Goal: Information Seeking & Learning: Learn about a topic

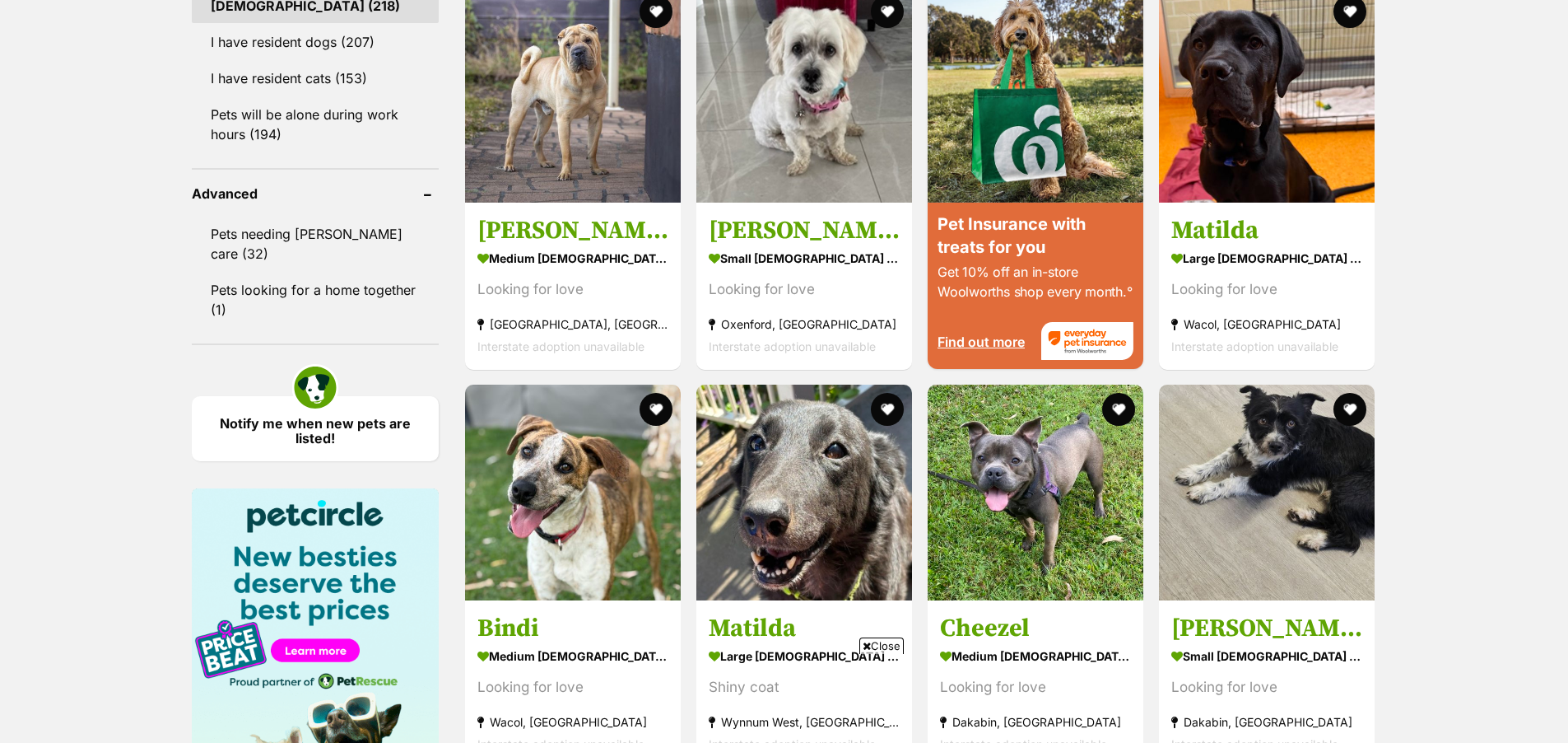
scroll to position [1902, 0]
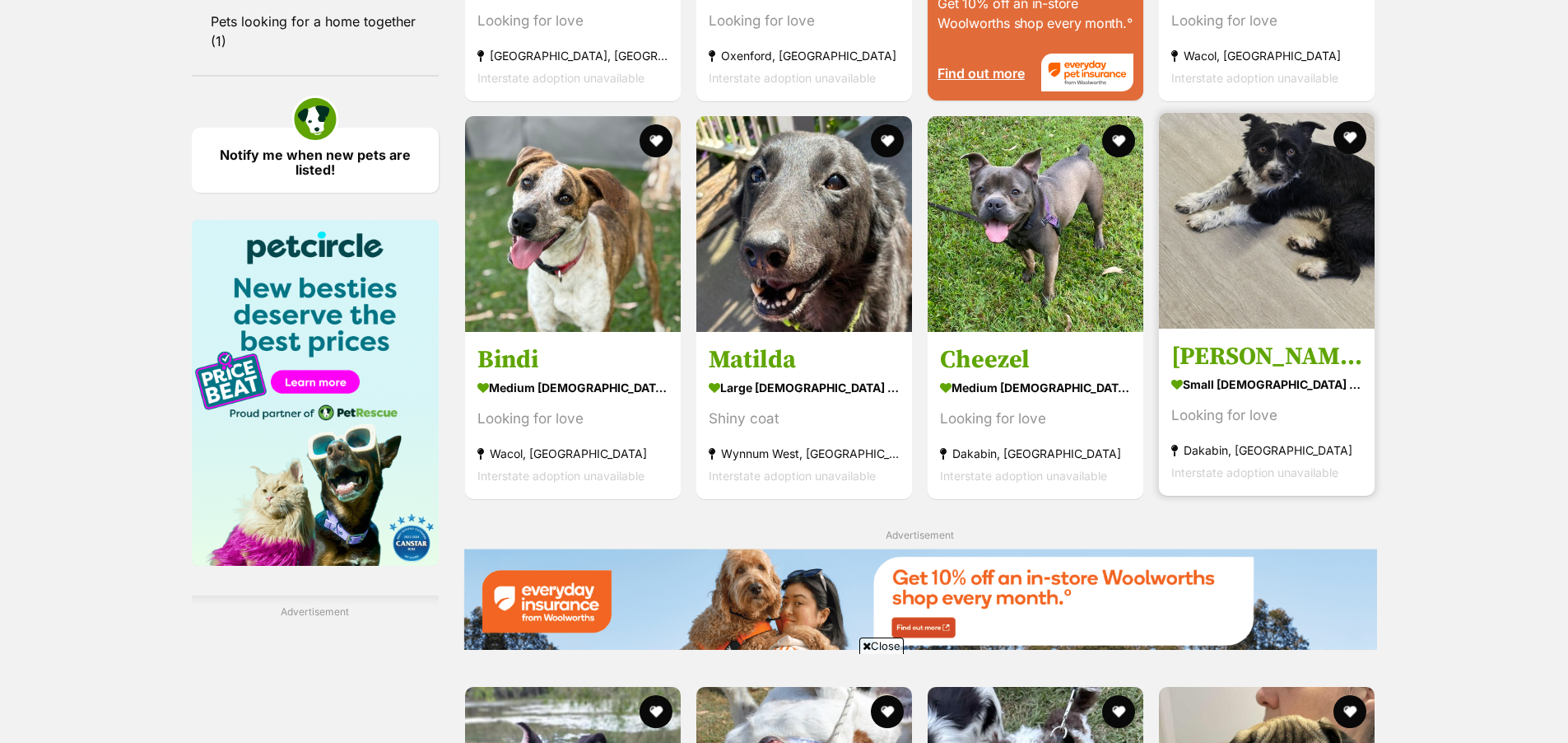
click at [1290, 290] on img at bounding box center [1267, 221] width 216 height 216
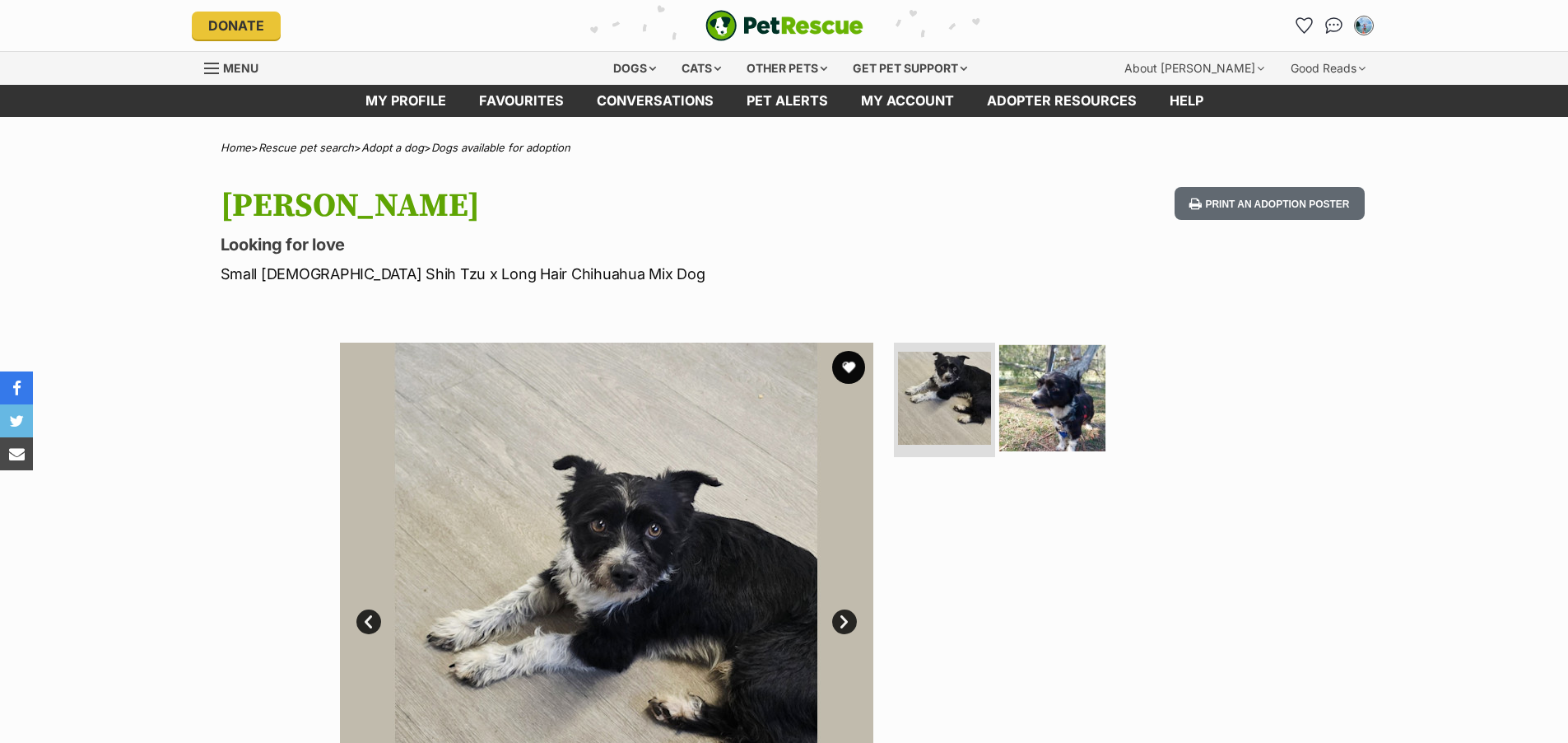
click at [1023, 383] on img at bounding box center [1052, 398] width 106 height 106
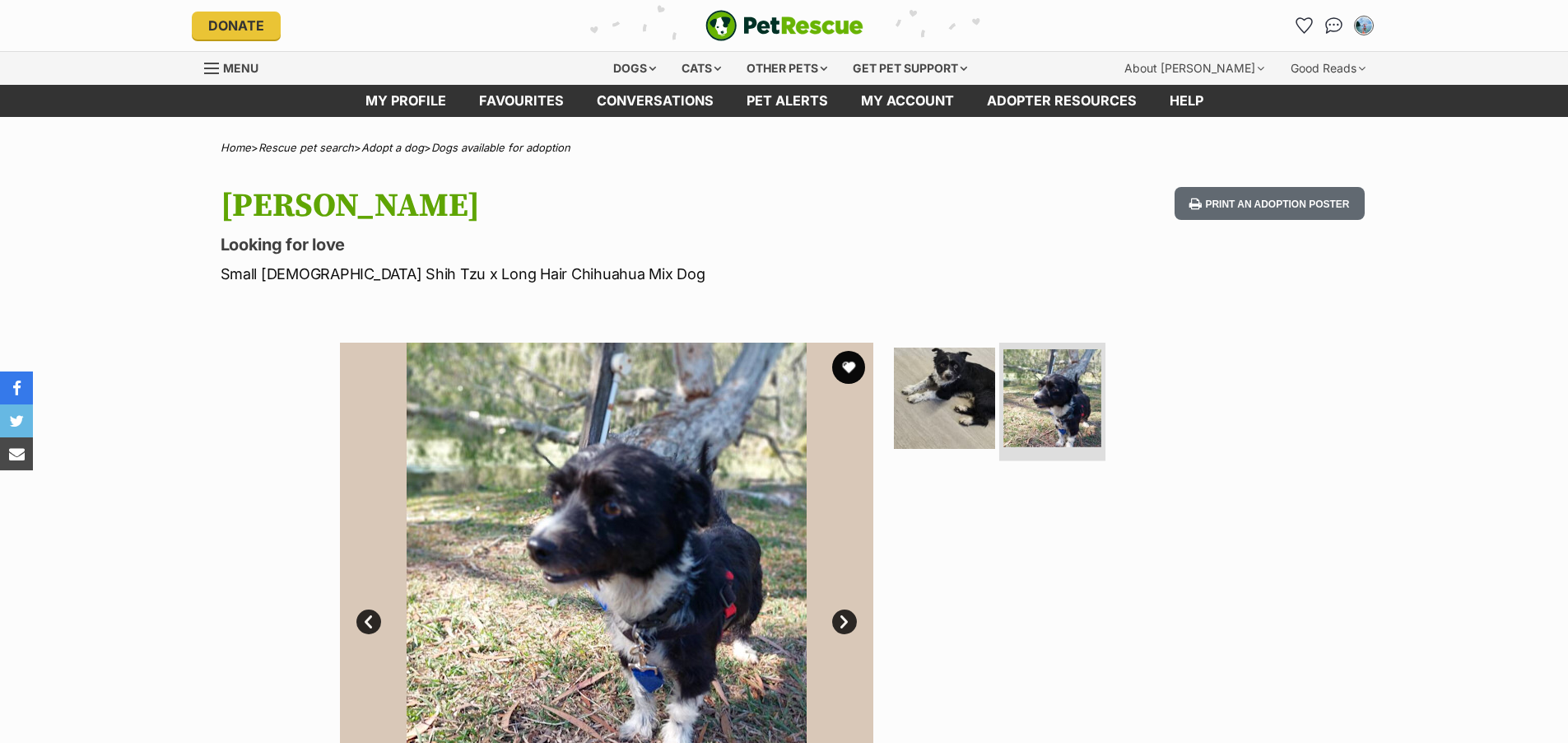
click at [954, 389] on img at bounding box center [944, 398] width 101 height 101
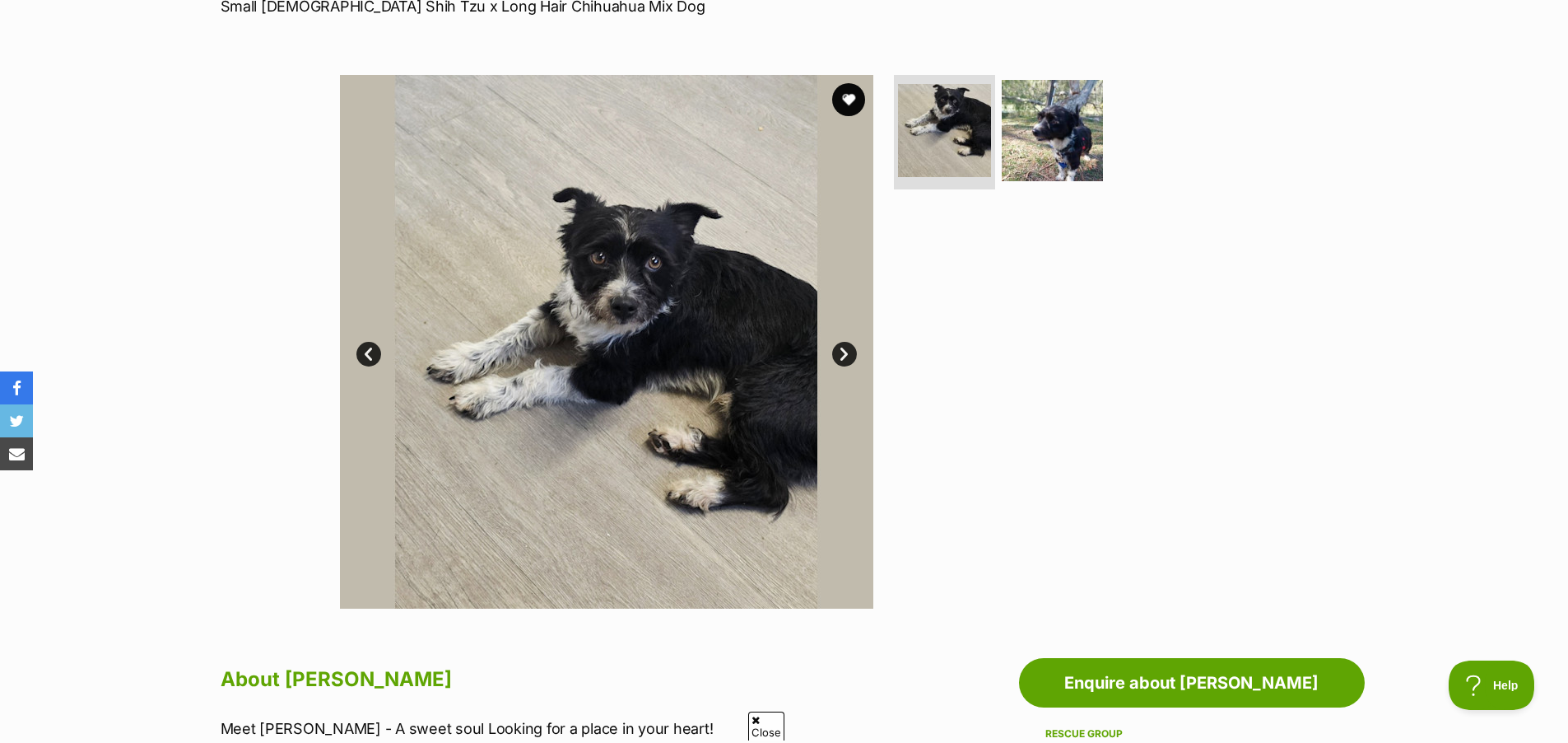
click at [852, 354] on link "Next" at bounding box center [845, 354] width 25 height 25
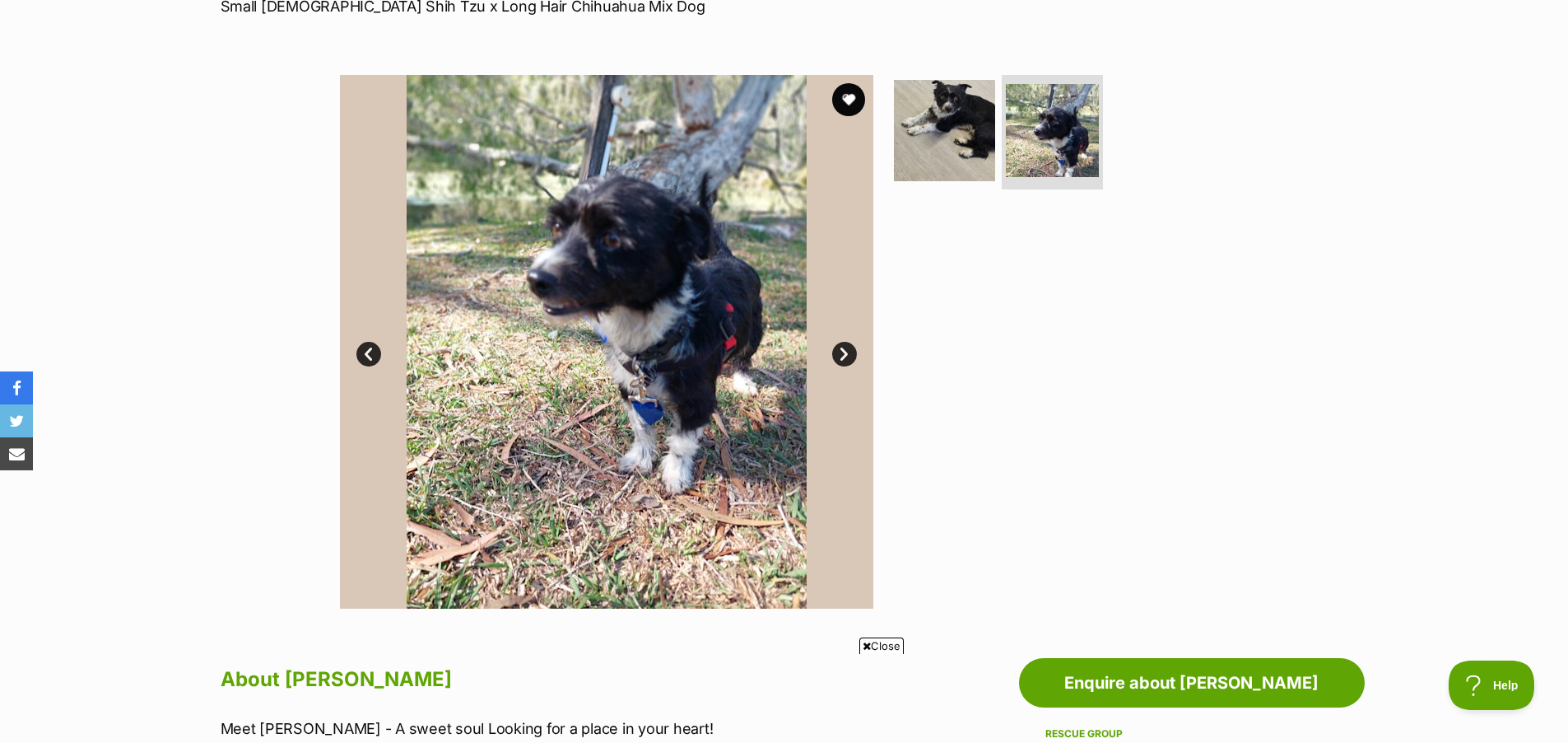
click at [373, 359] on link "Prev" at bounding box center [369, 354] width 25 height 25
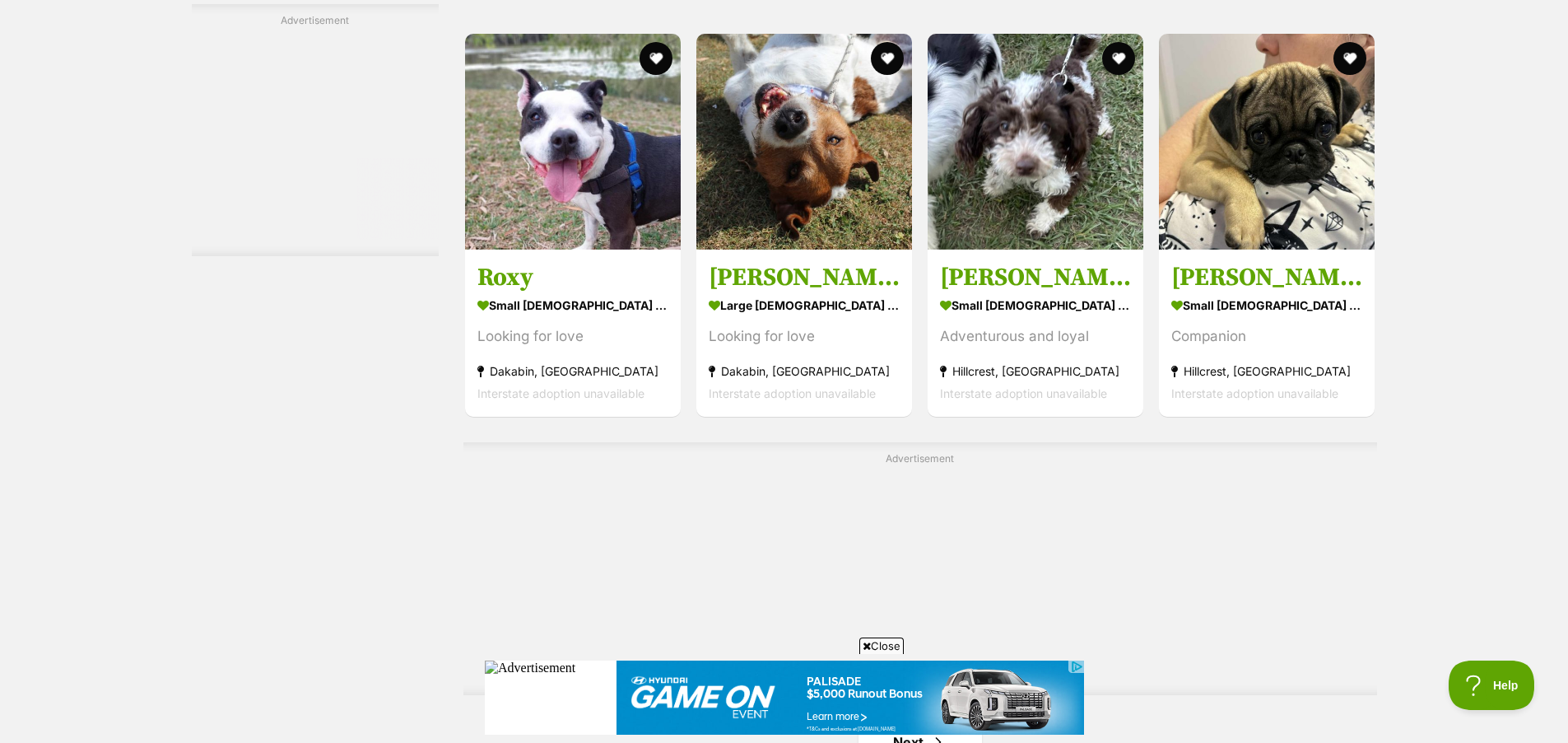
scroll to position [2583, 0]
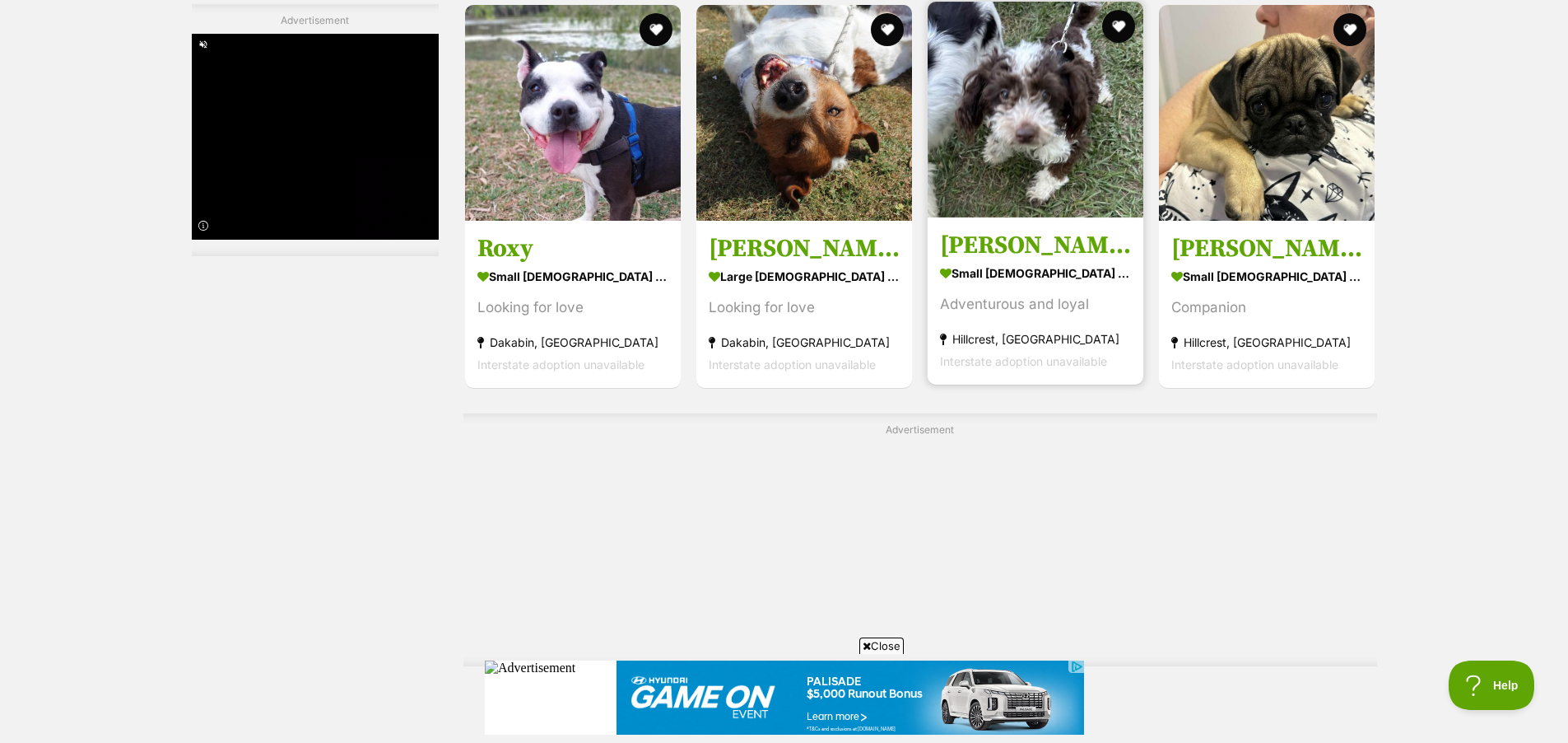
click at [1042, 176] on img at bounding box center [1036, 110] width 216 height 216
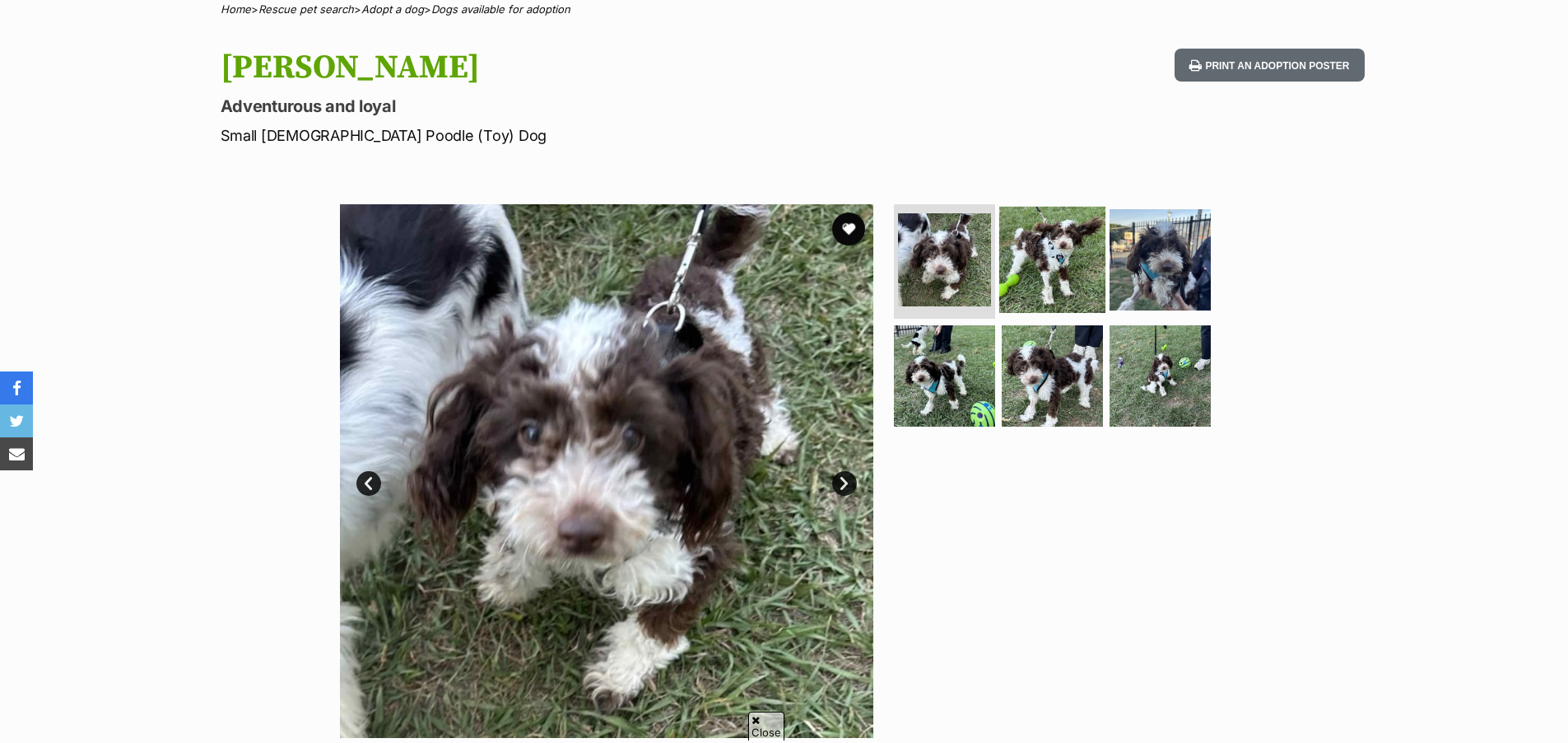
scroll to position [137, 0]
click at [1036, 287] on img at bounding box center [1052, 259] width 106 height 106
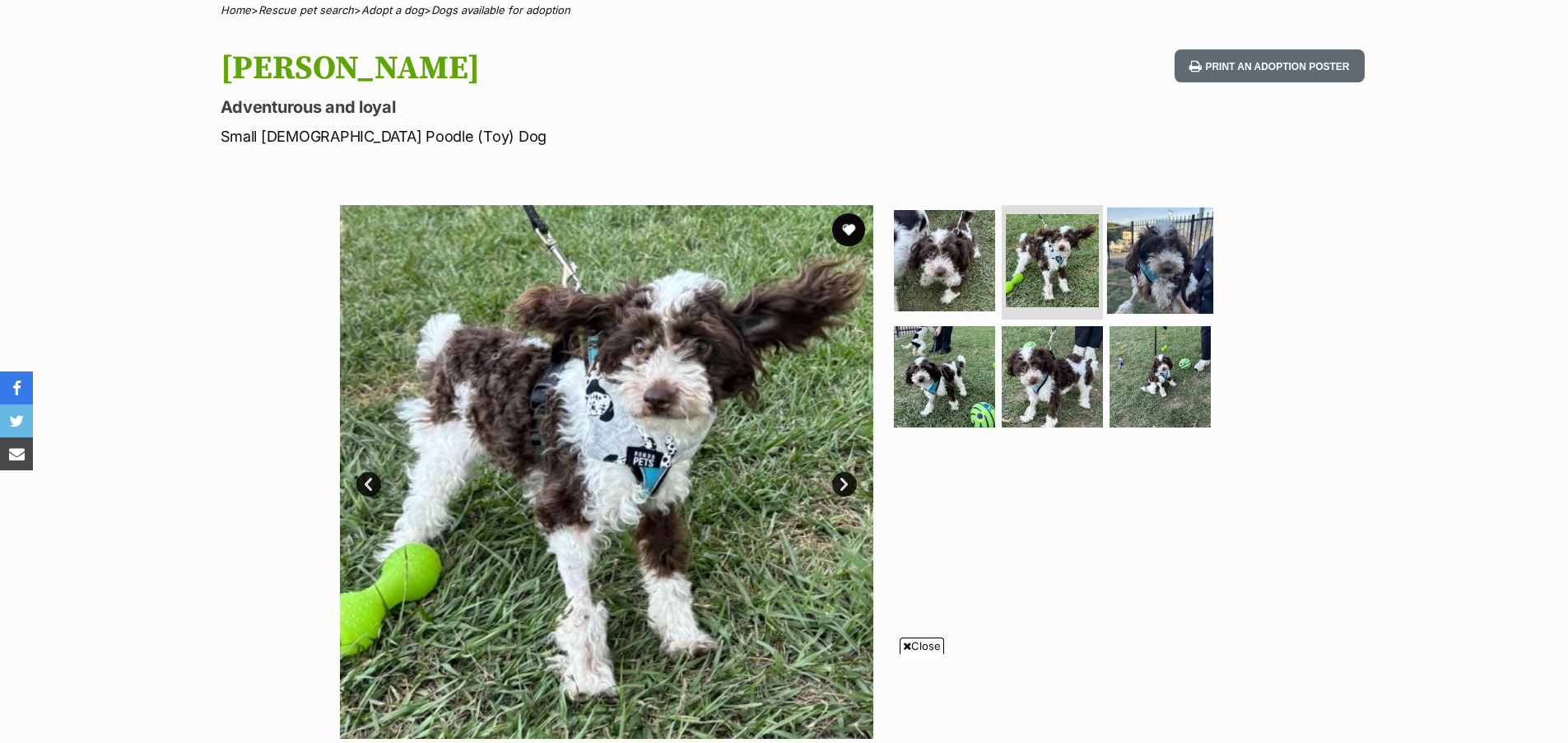
click at [1139, 280] on img at bounding box center [1160, 259] width 106 height 106
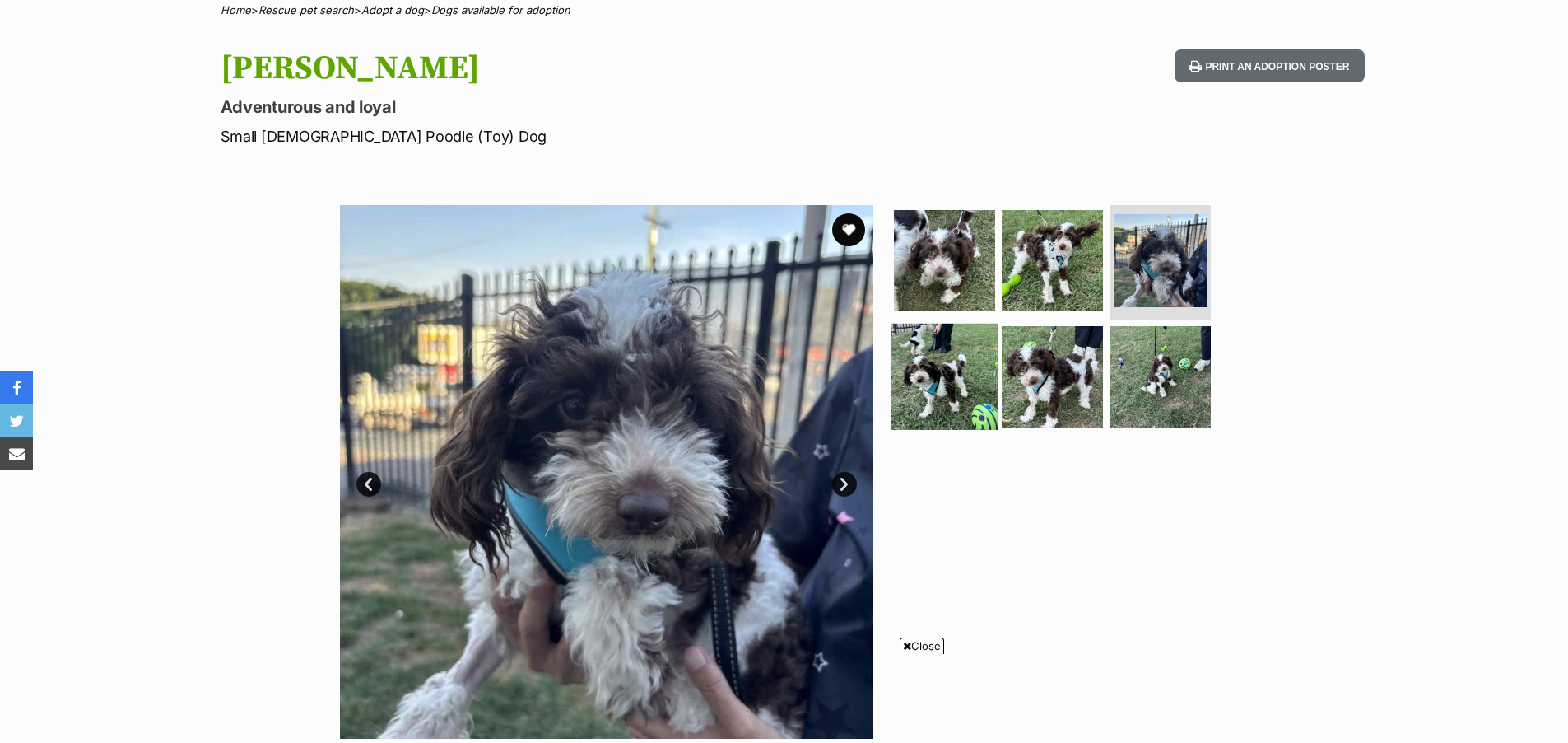
click at [962, 354] on img at bounding box center [944, 377] width 106 height 106
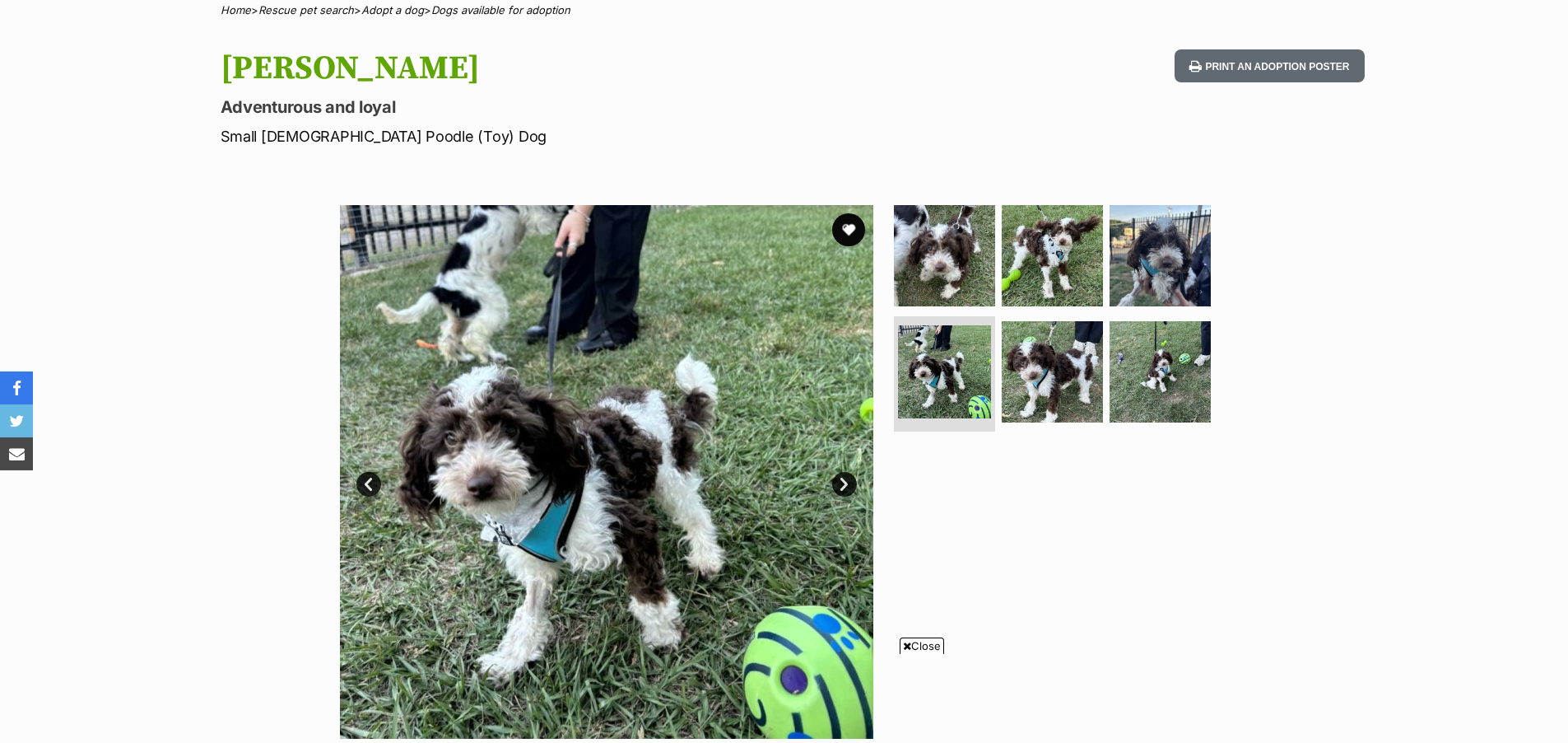
scroll to position [0, 0]
click at [1055, 373] on img at bounding box center [1052, 372] width 106 height 106
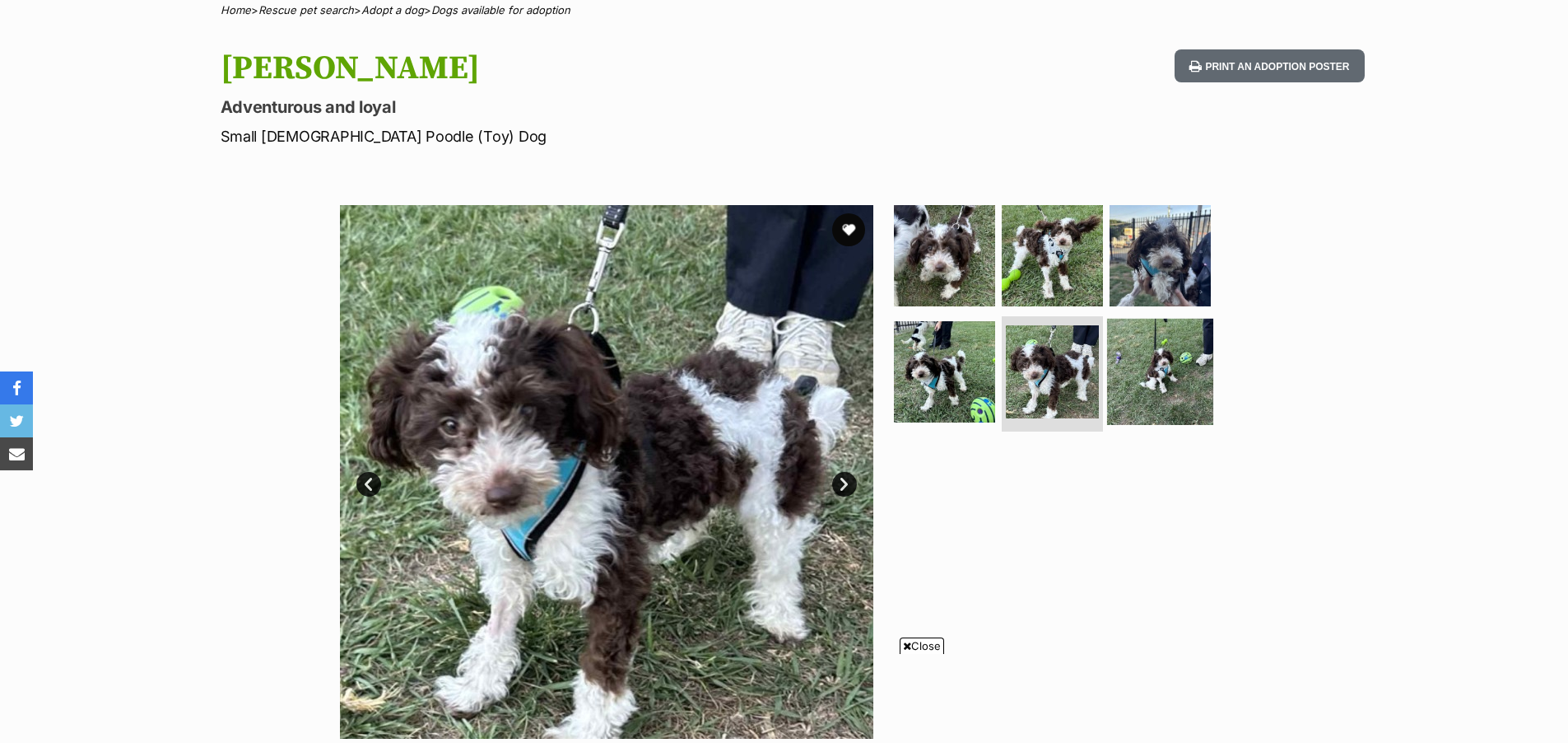
click at [1136, 371] on img at bounding box center [1160, 372] width 106 height 106
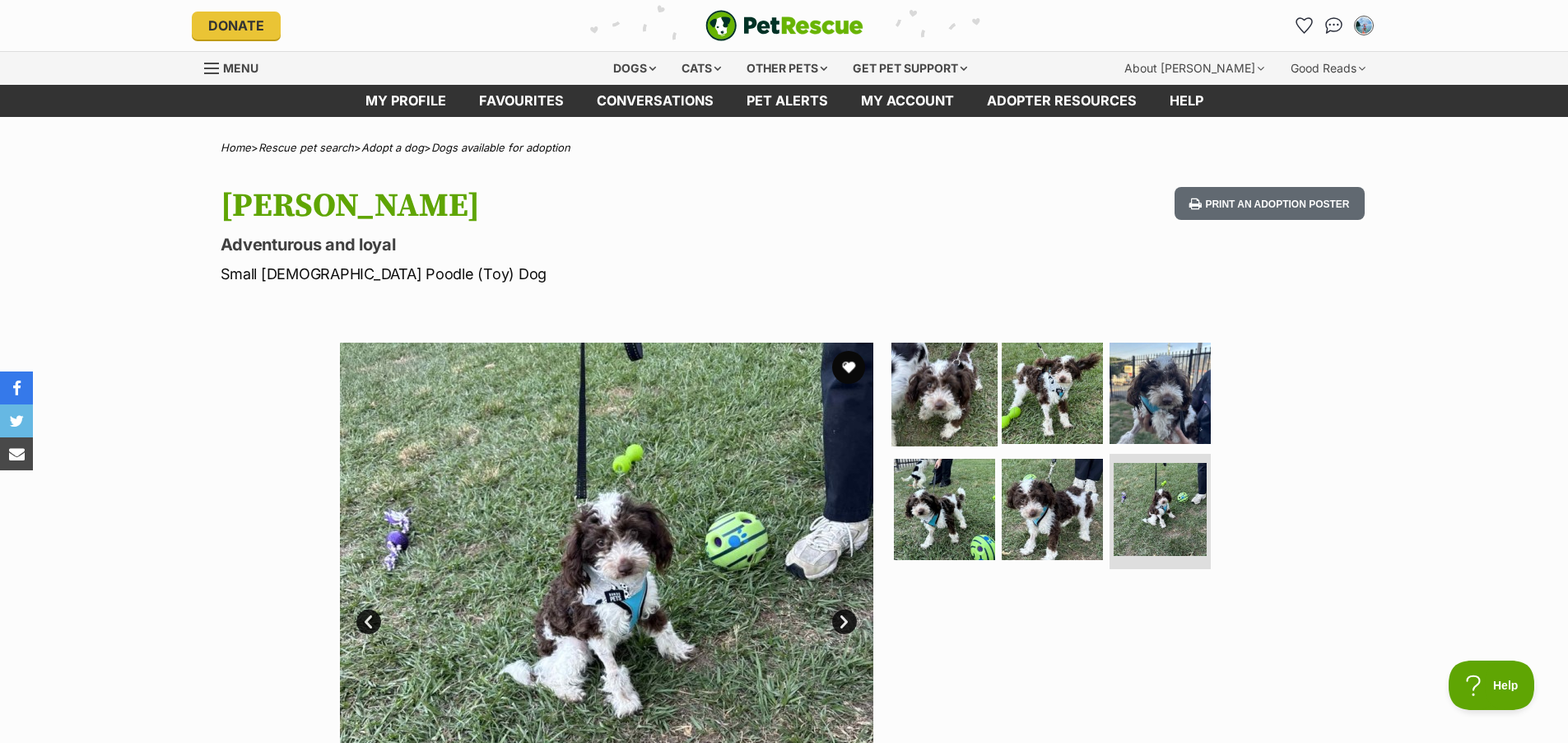
click at [946, 377] on img at bounding box center [944, 392] width 106 height 106
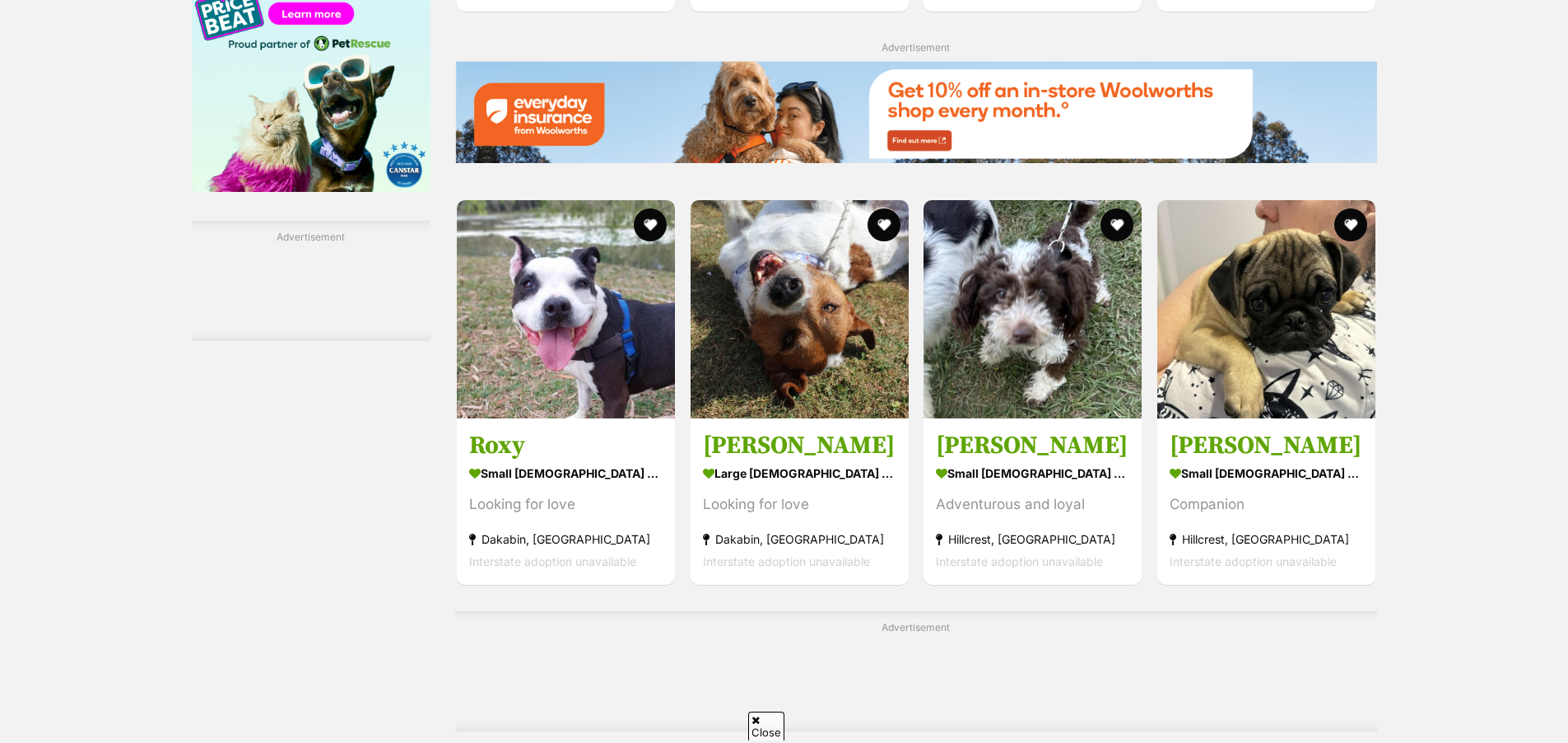
scroll to position [2551, 0]
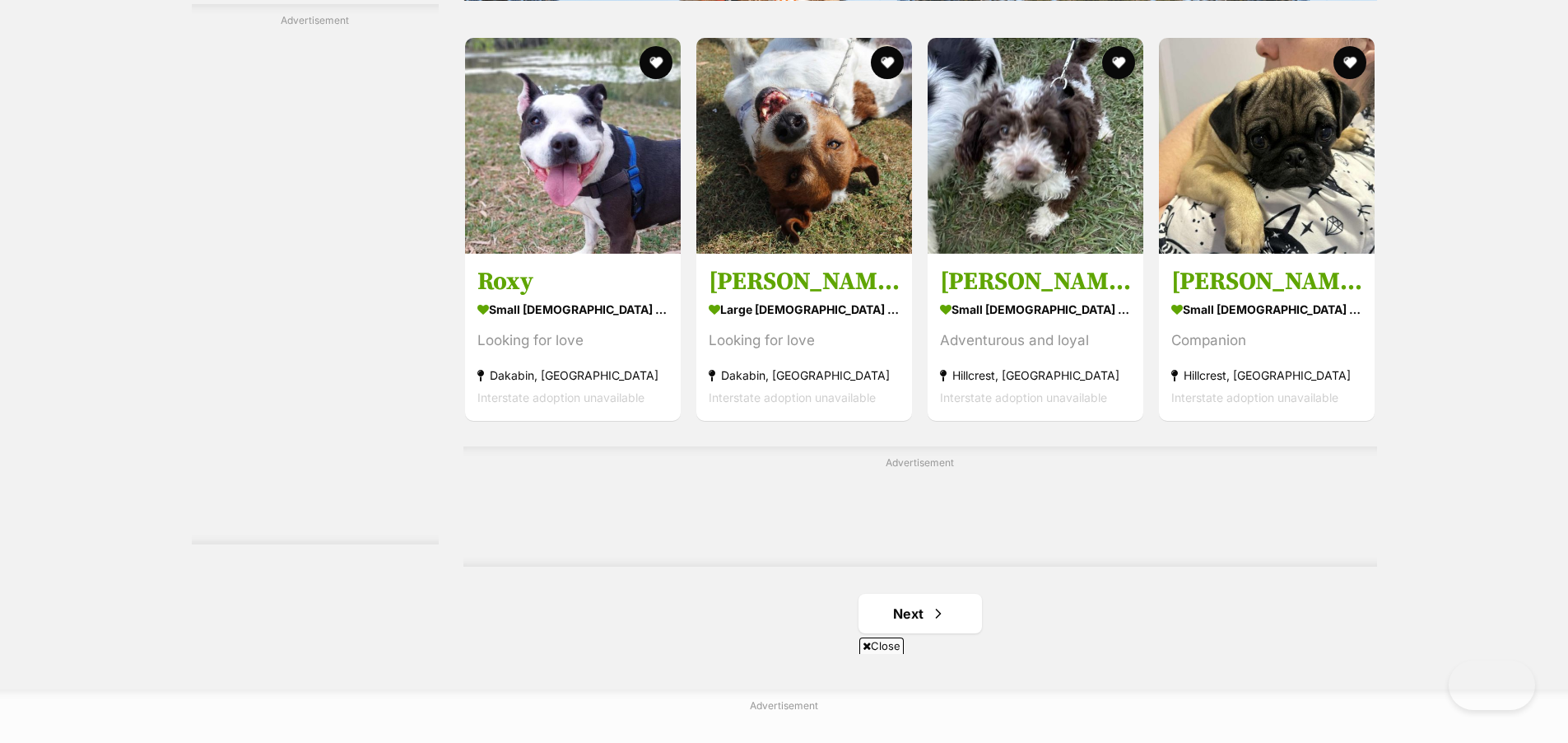
click at [905, 496] on div "Advertisement" at bounding box center [921, 506] width 914 height 120
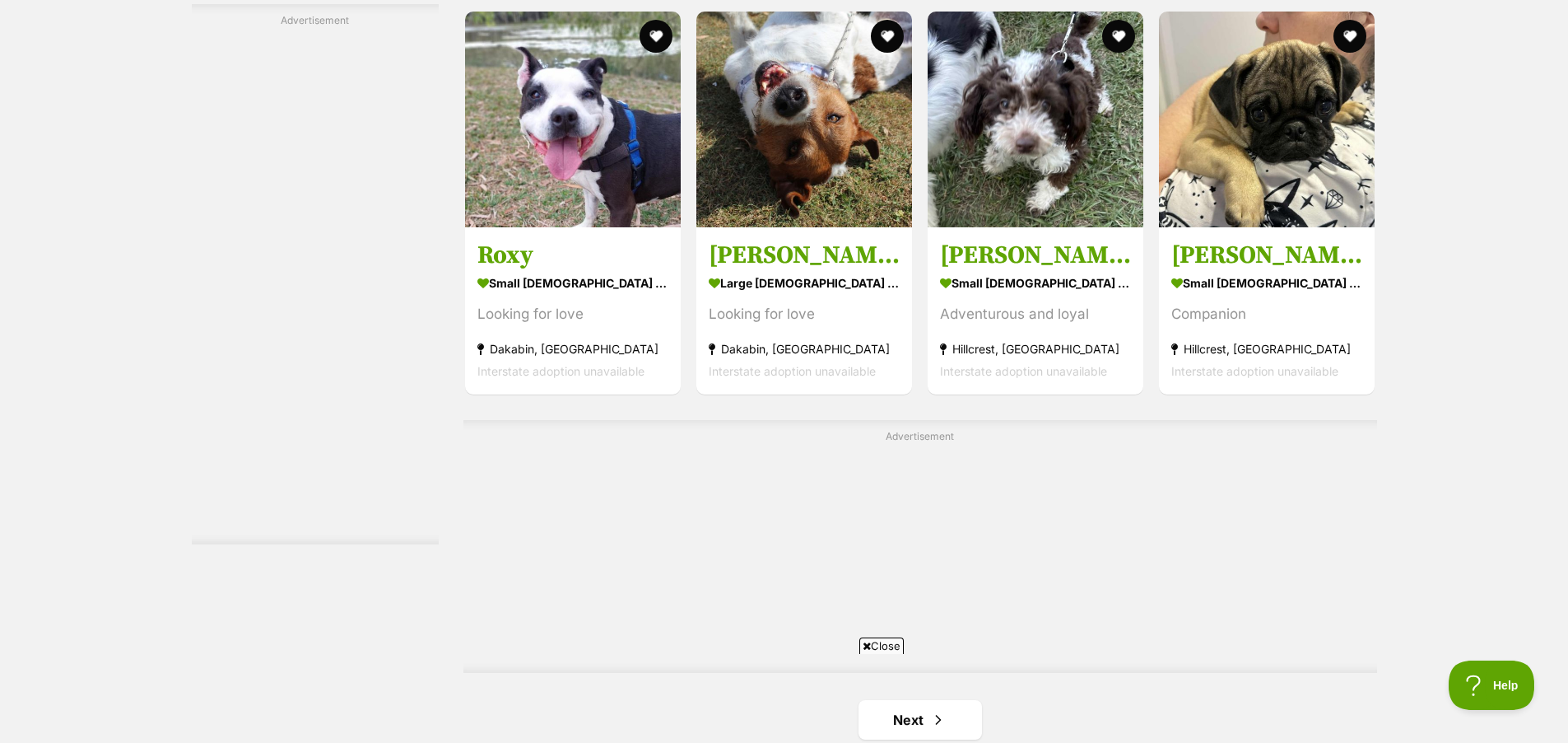
scroll to position [2551, 0]
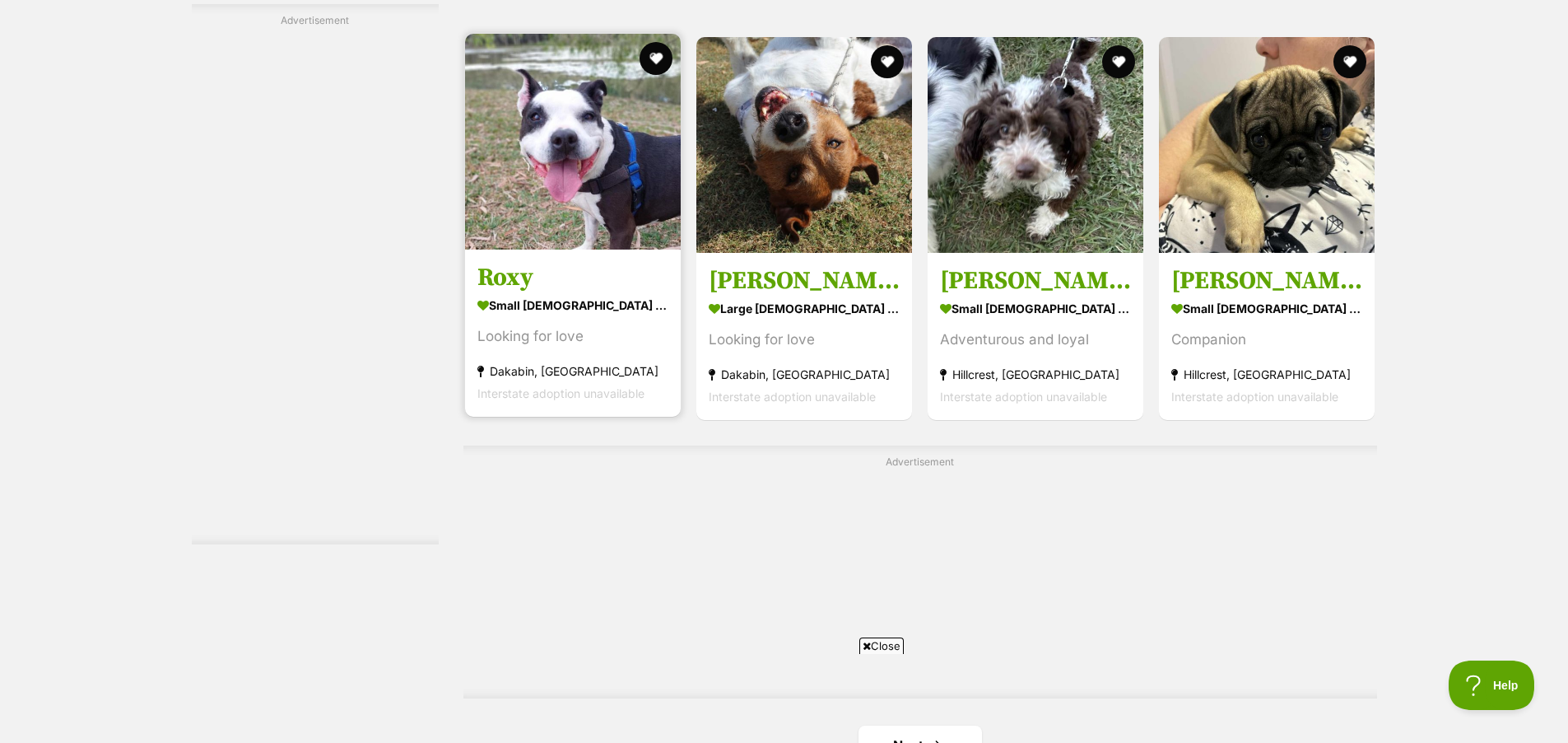
click at [589, 190] on img at bounding box center [573, 142] width 216 height 216
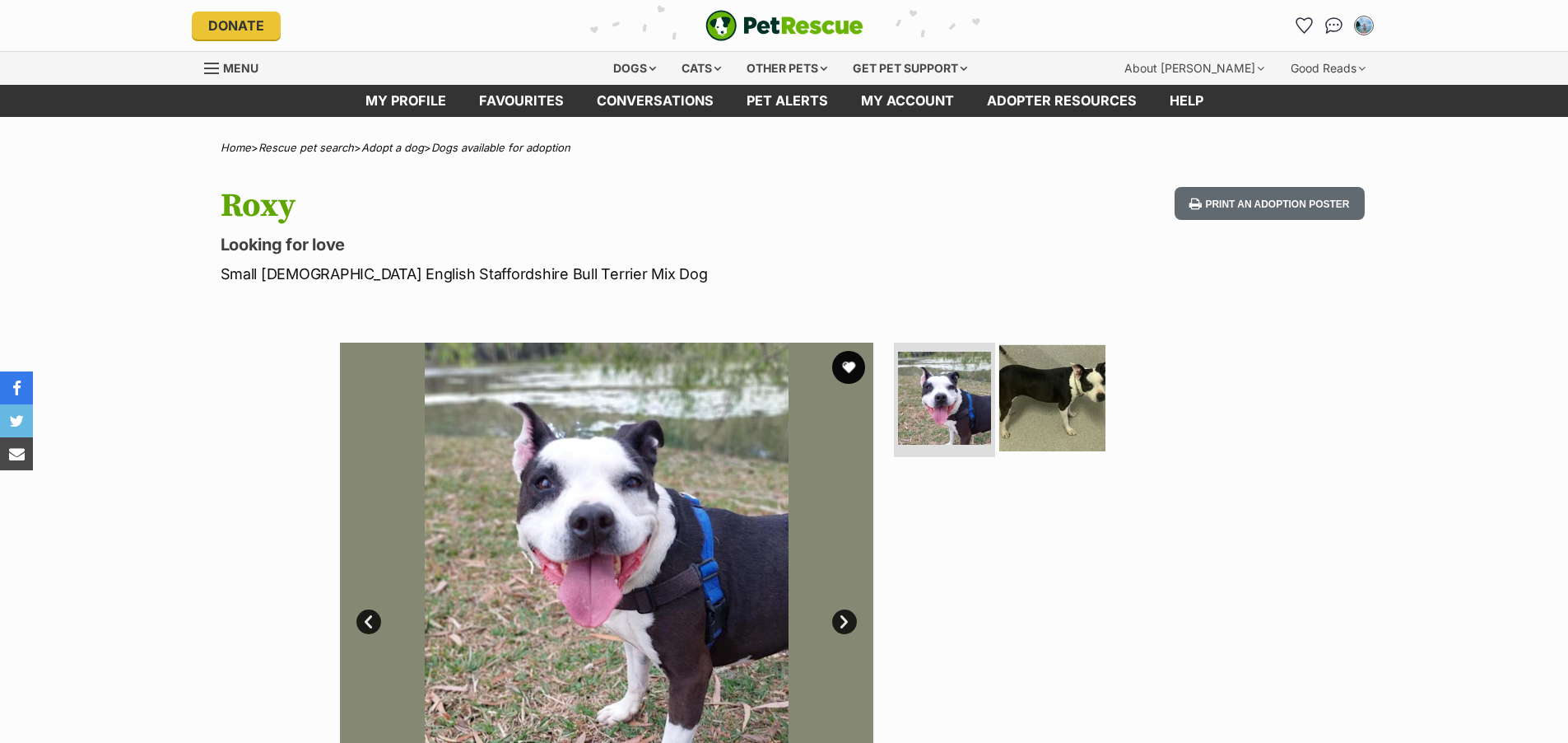
click at [1053, 407] on img at bounding box center [1052, 398] width 106 height 106
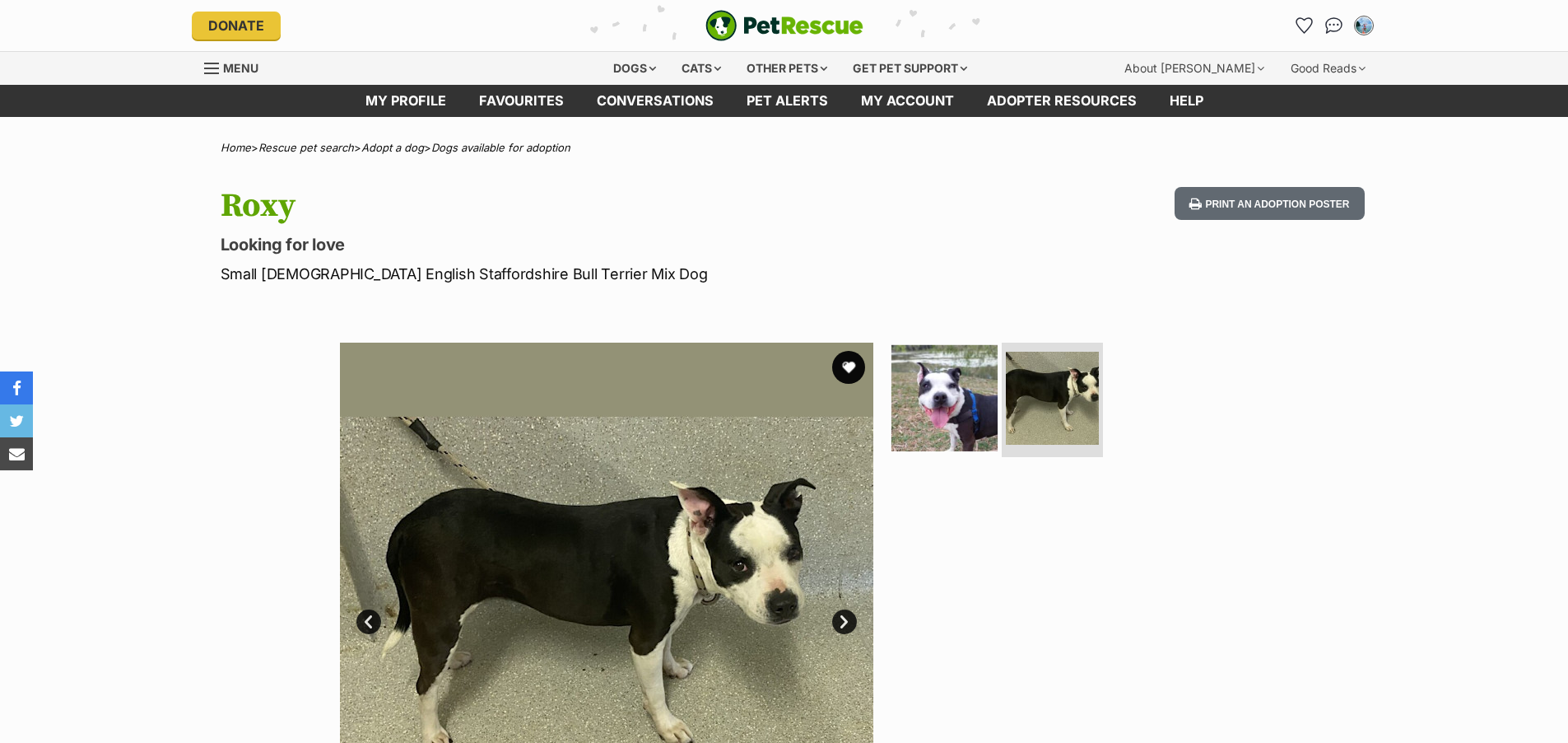
click at [943, 407] on img at bounding box center [944, 398] width 106 height 106
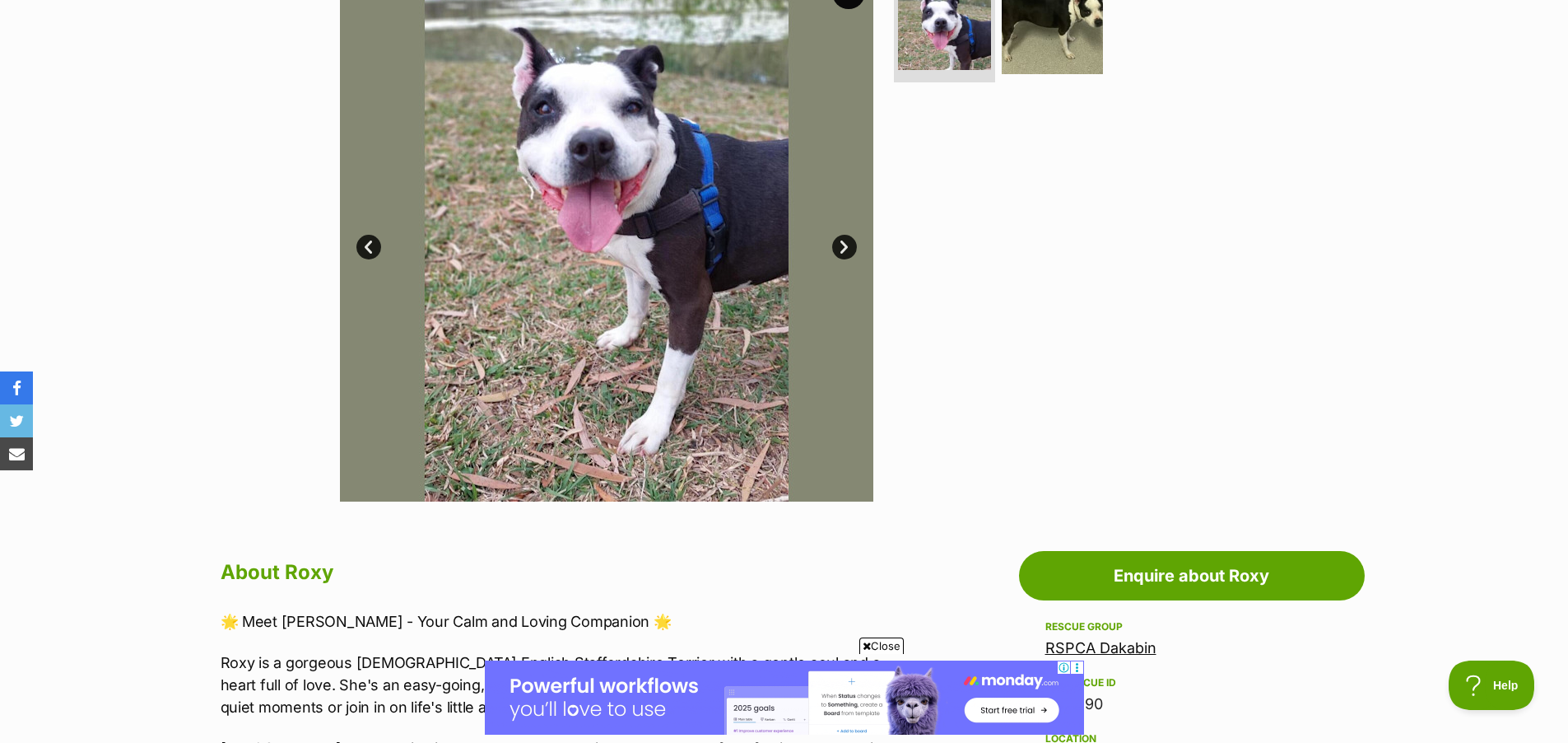
scroll to position [263, 0]
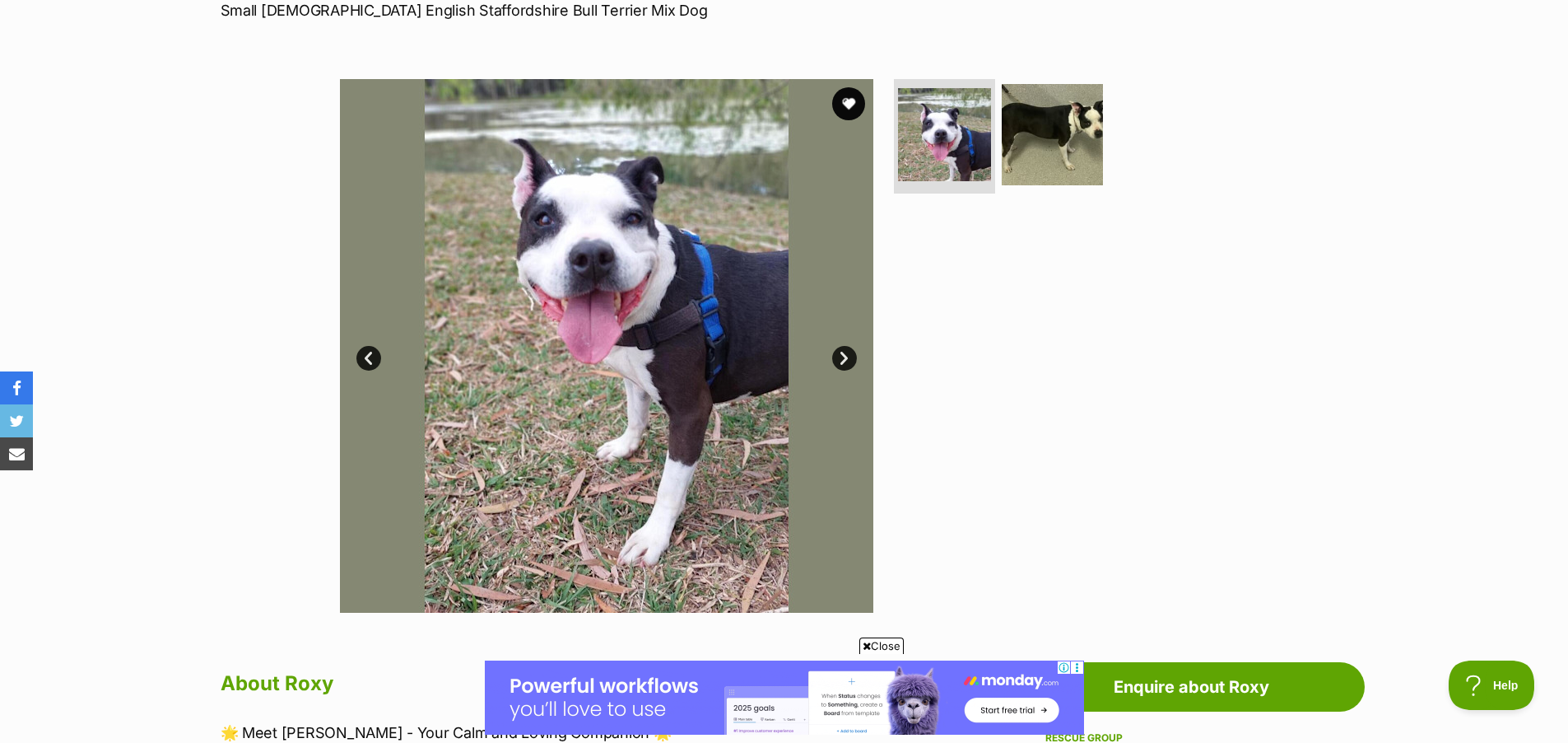
click at [845, 356] on link "Next" at bounding box center [845, 358] width 25 height 25
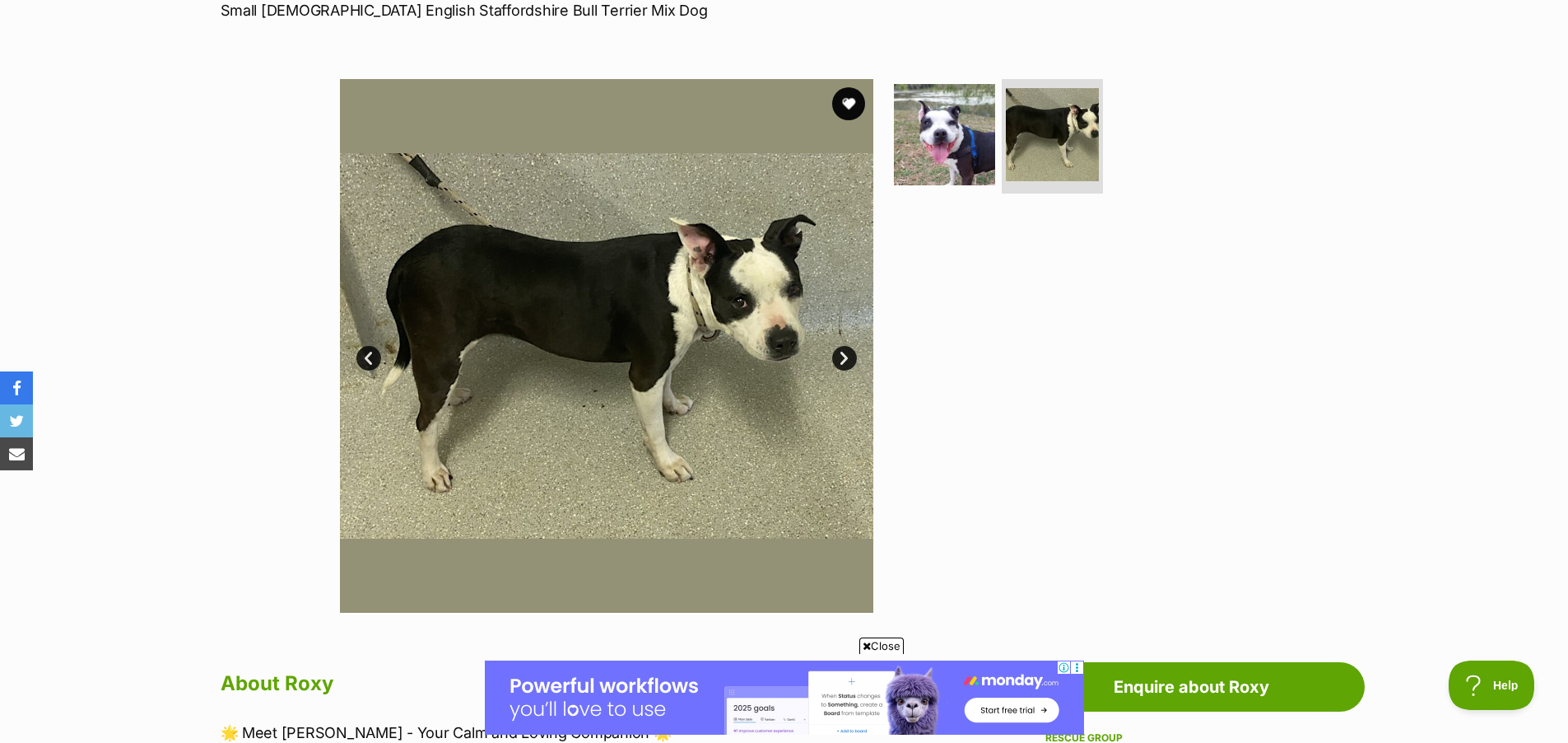
click at [843, 357] on link "Next" at bounding box center [845, 358] width 25 height 25
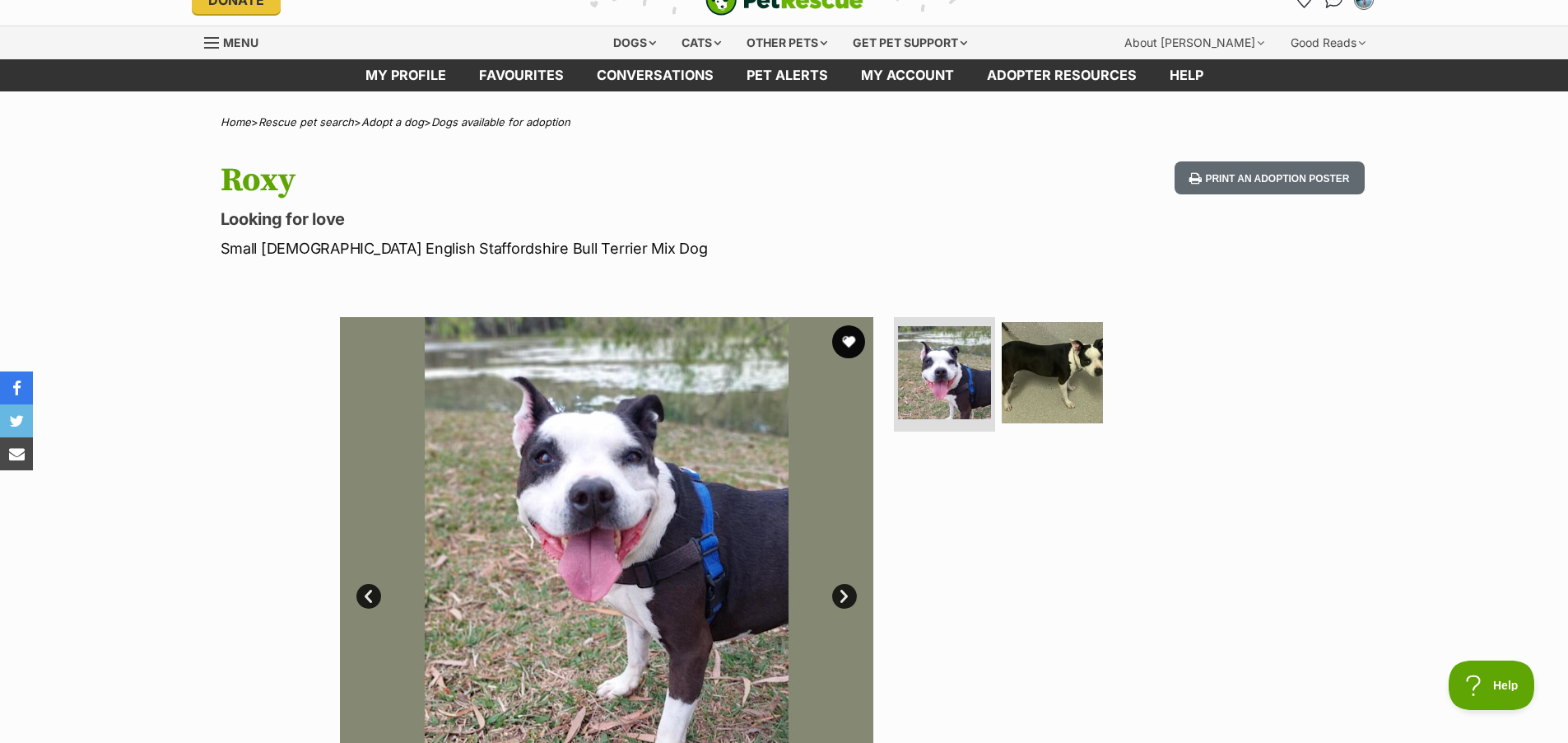
scroll to position [0, 0]
click at [1036, 371] on img at bounding box center [1052, 372] width 106 height 106
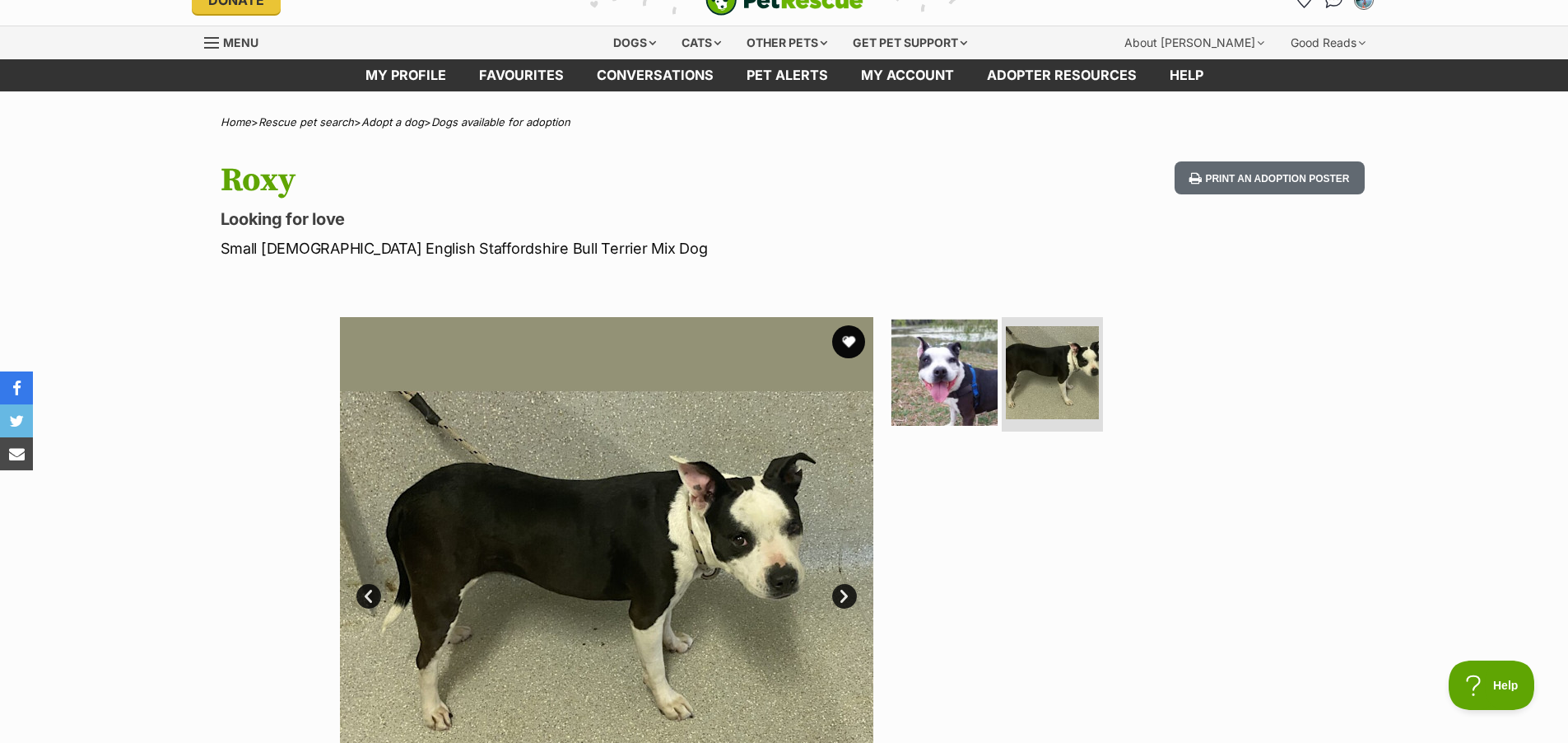
click at [951, 374] on img at bounding box center [944, 372] width 106 height 106
